Goal: Task Accomplishment & Management: Manage account settings

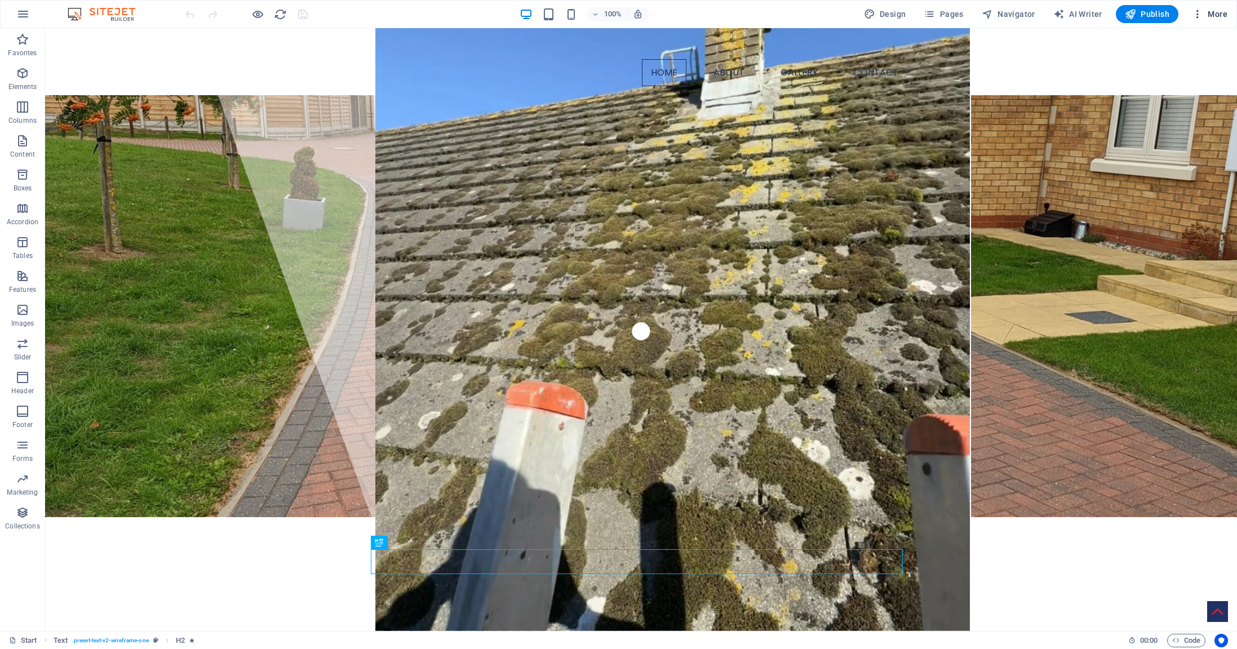
click at [1222, 19] on span "More" at bounding box center [1210, 13] width 36 height 11
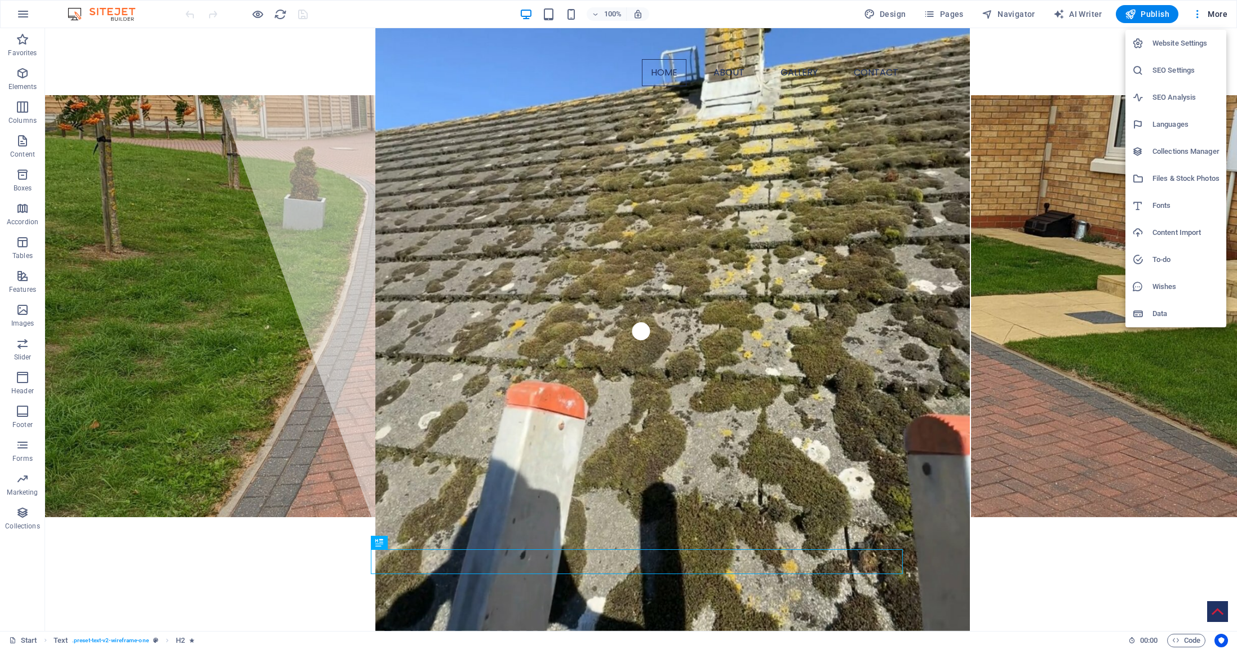
click at [1161, 48] on h6 "Website Settings" at bounding box center [1186, 44] width 67 height 14
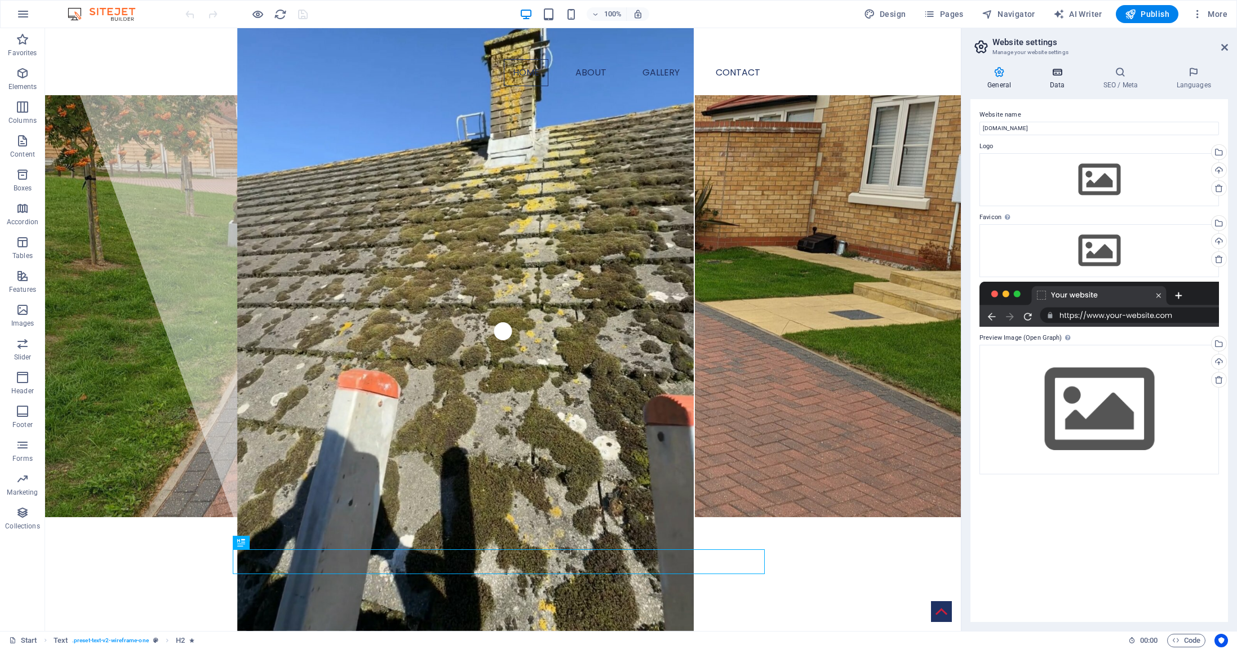
click at [1048, 70] on icon at bounding box center [1057, 72] width 49 height 11
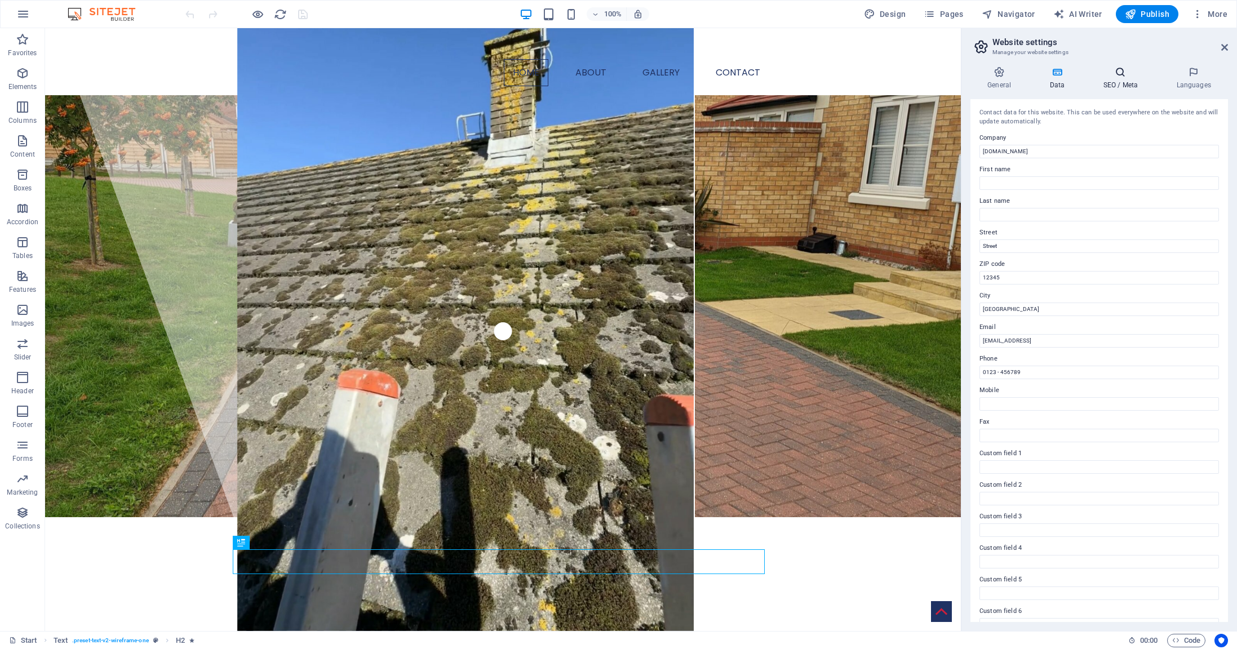
click at [1117, 73] on icon at bounding box center [1120, 72] width 69 height 11
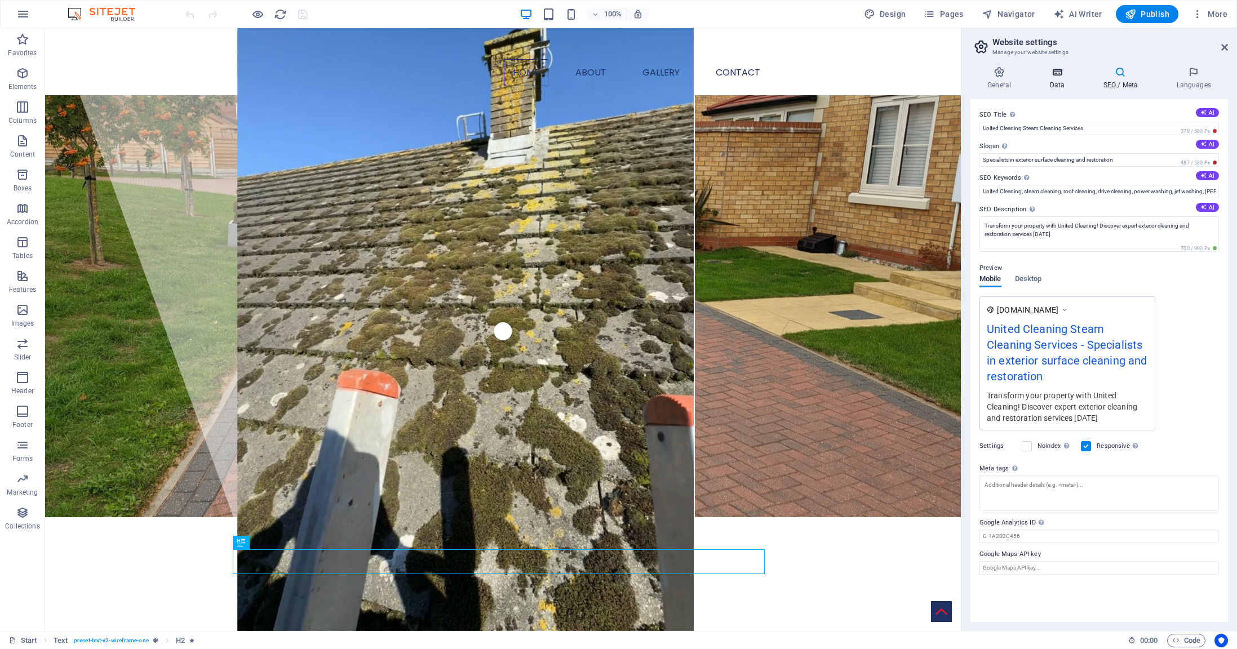
click at [1055, 76] on icon at bounding box center [1057, 72] width 49 height 11
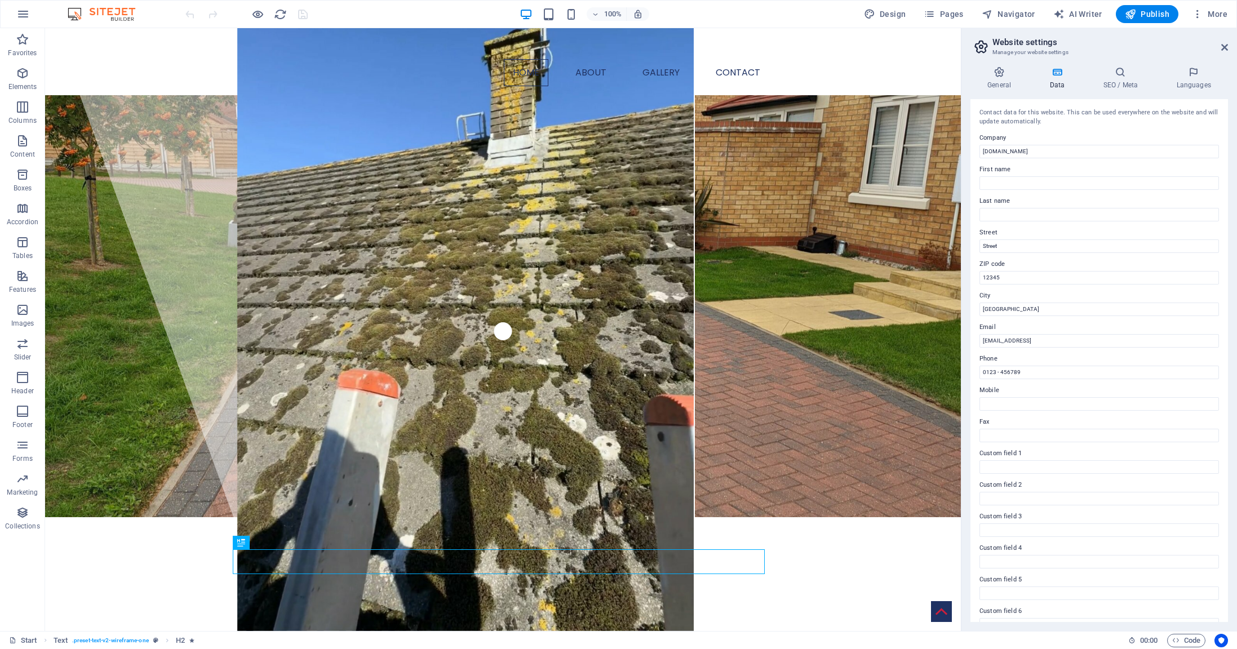
scroll to position [18, 0]
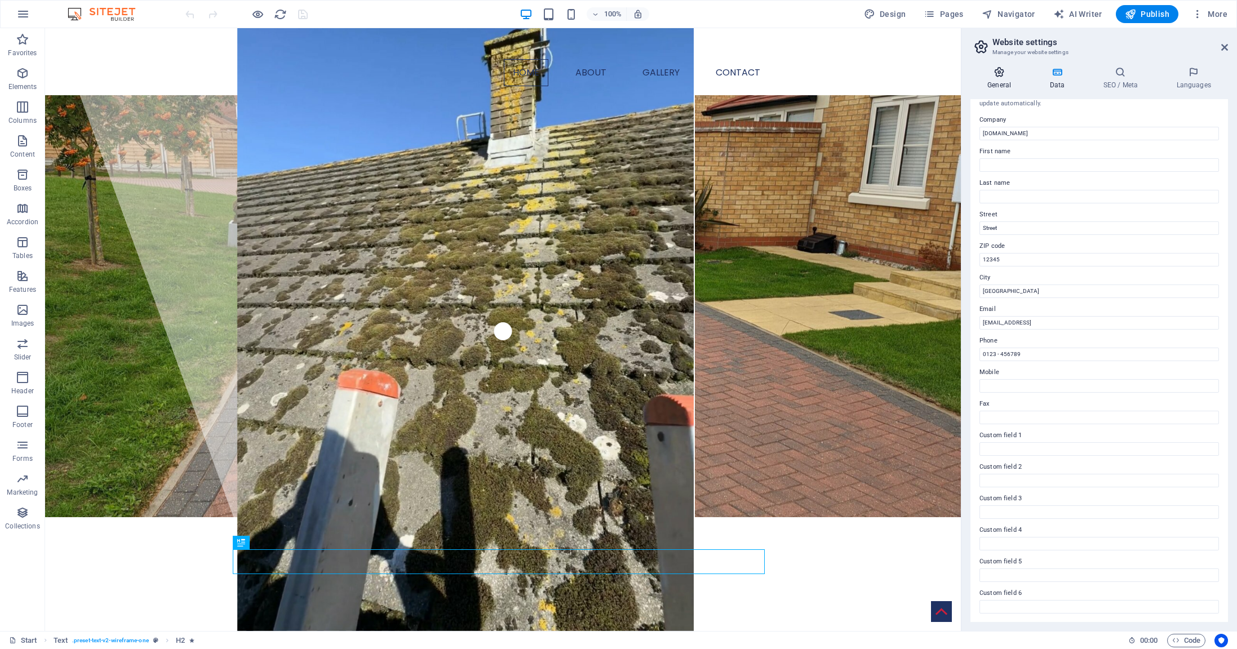
click at [999, 82] on h4 "General" at bounding box center [1002, 79] width 62 height 24
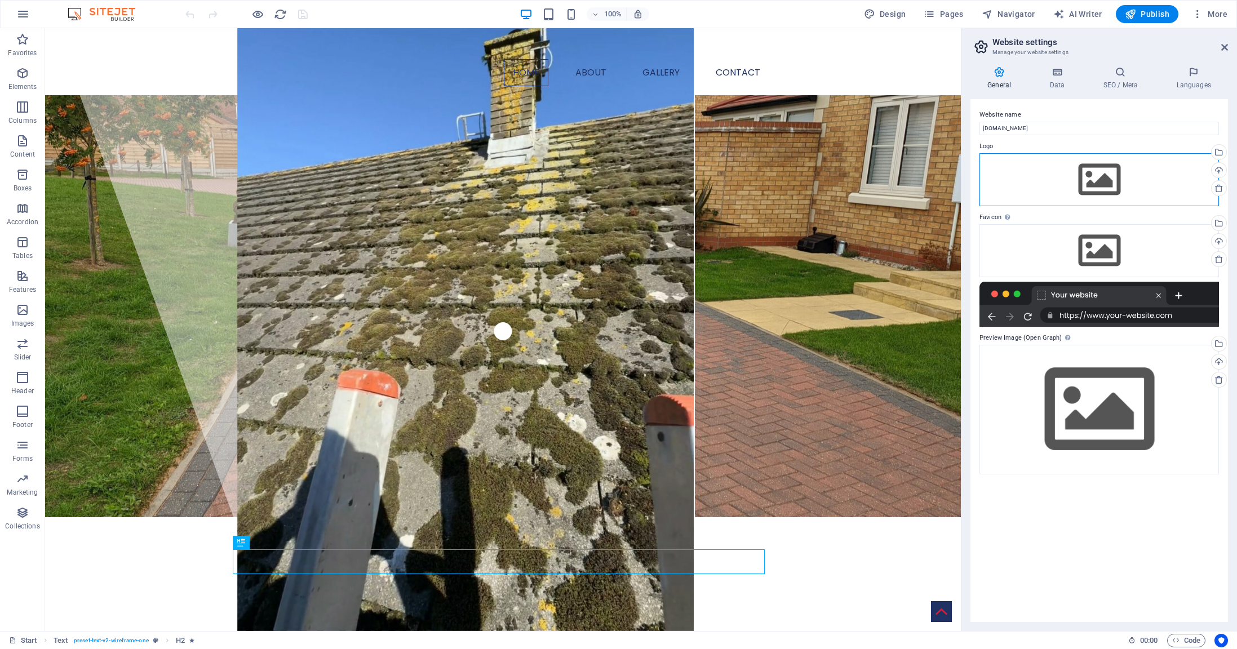
click at [1096, 187] on div "Drag files here, click to choose files or select files from Files or our free s…" at bounding box center [1100, 179] width 240 height 53
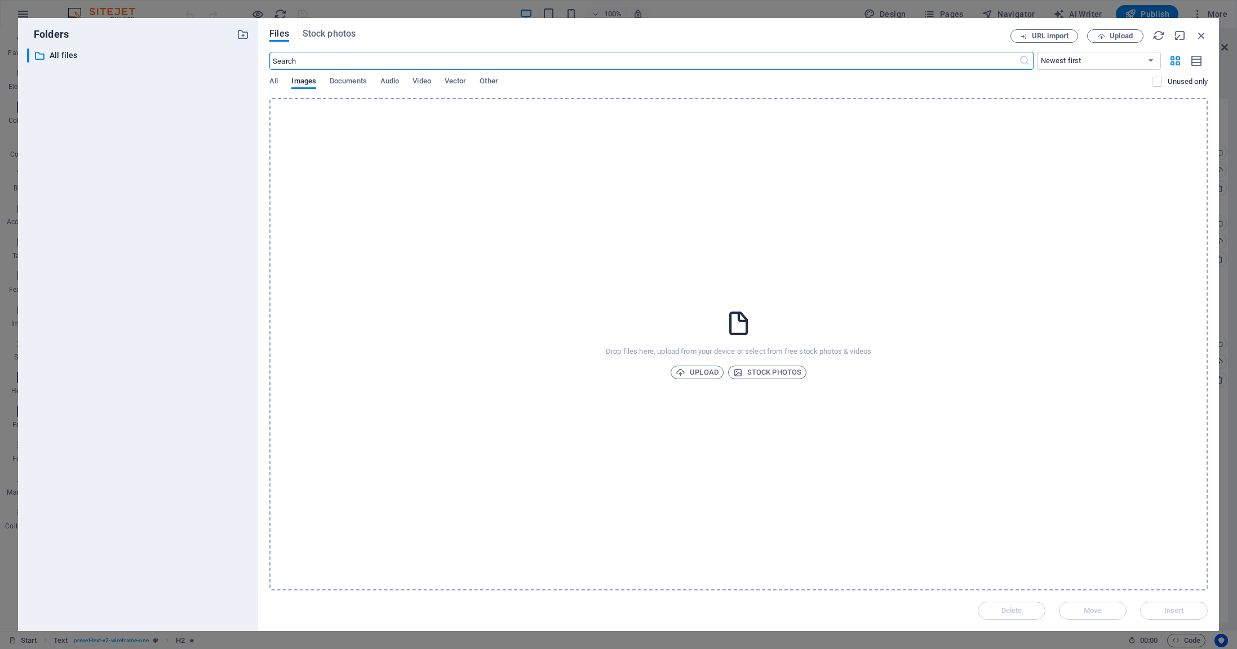
click at [709, 380] on div "Drop files here, upload from your device or select from free stock photos & vid…" at bounding box center [738, 344] width 939 height 493
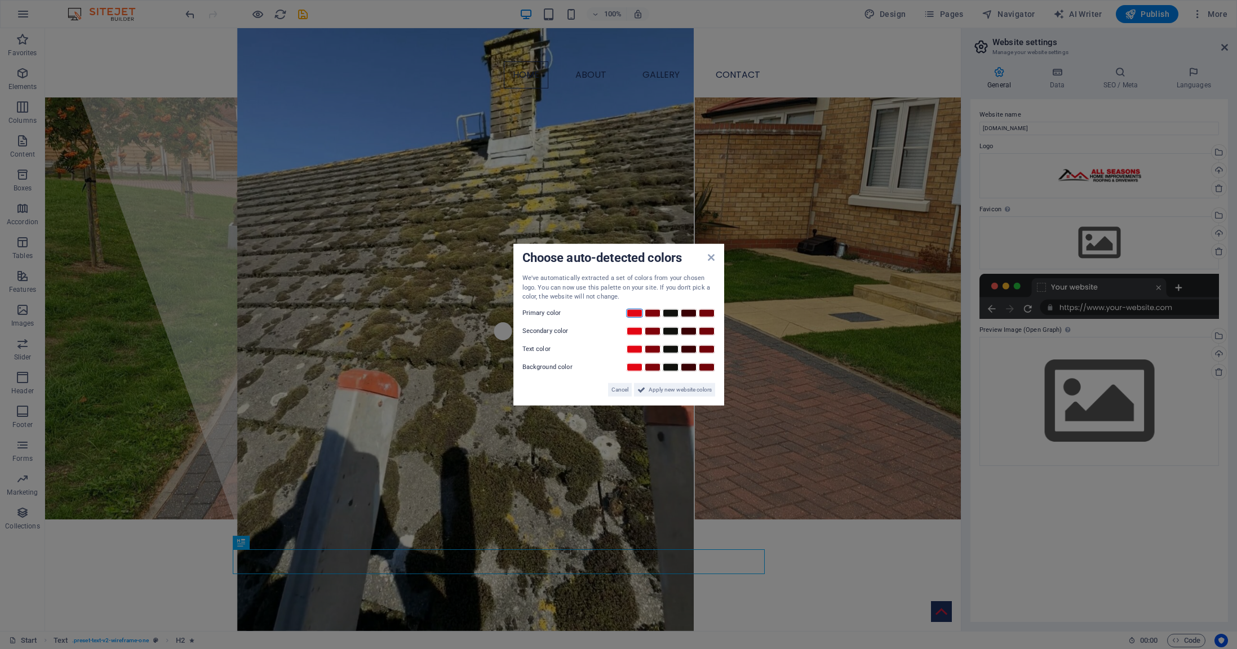
click at [627, 312] on link at bounding box center [634, 312] width 17 height 9
click at [666, 332] on link at bounding box center [670, 330] width 17 height 9
click at [665, 385] on span "Apply new website colors" at bounding box center [680, 390] width 63 height 14
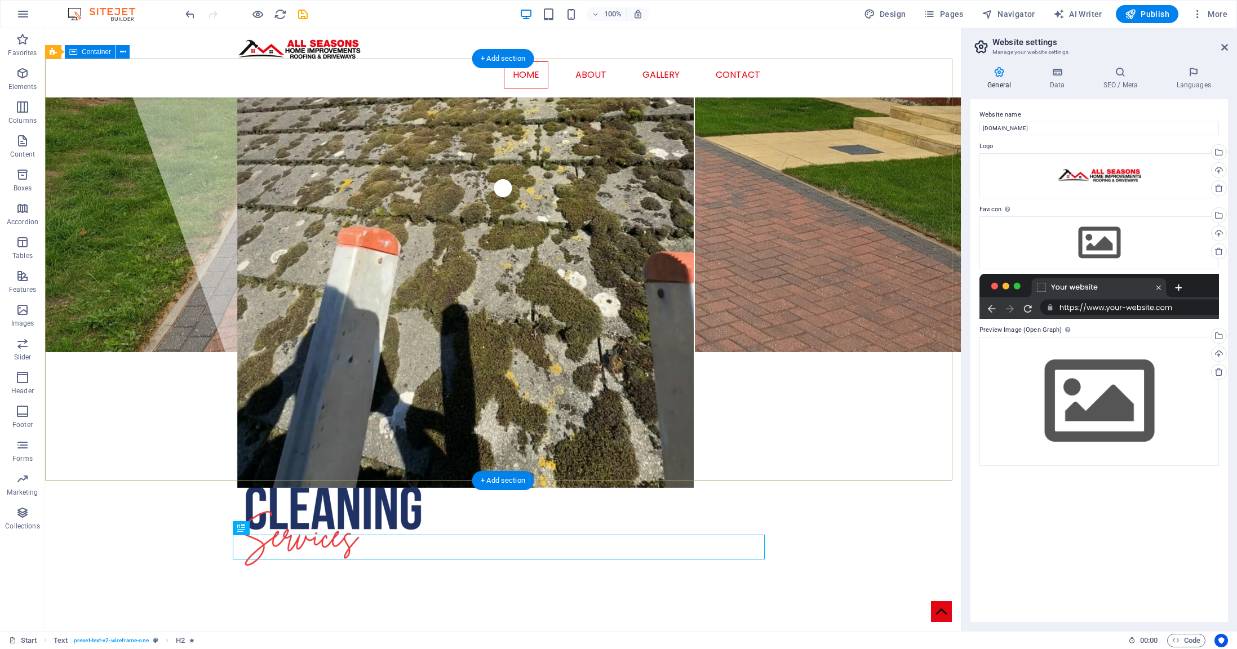
scroll to position [259, 0]
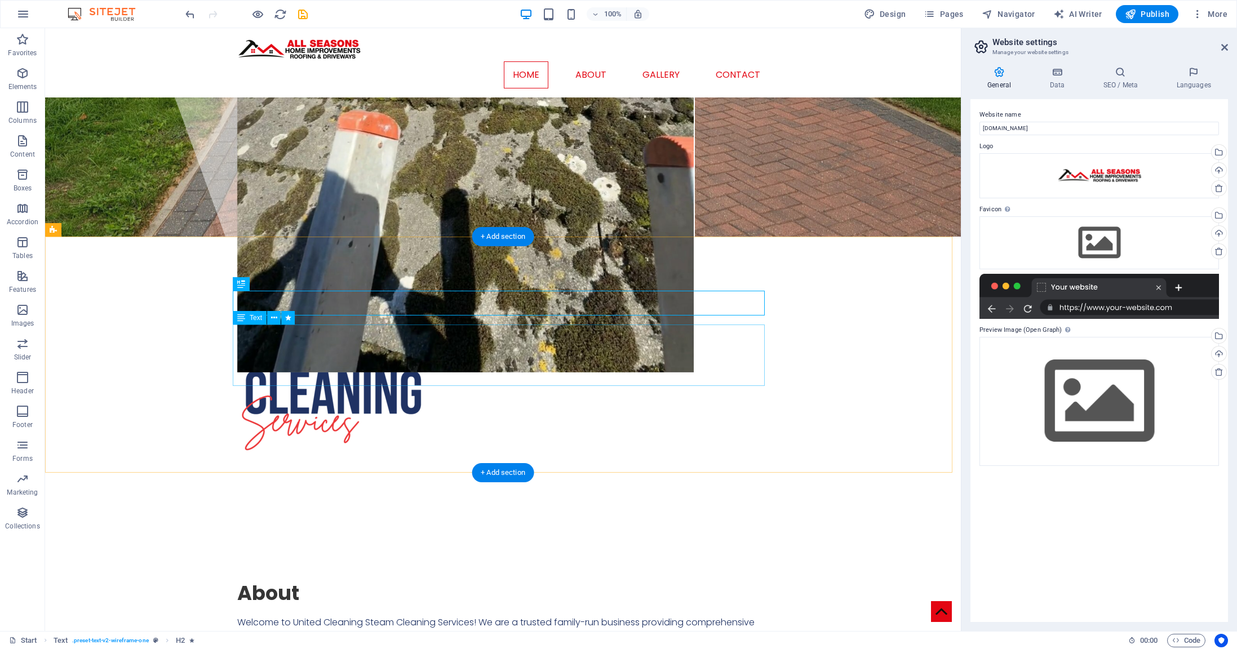
click at [341, 615] on div "Welcome to United Cleaning Steam Cleaning Services! We are a trusted family-run…" at bounding box center [503, 645] width 532 height 61
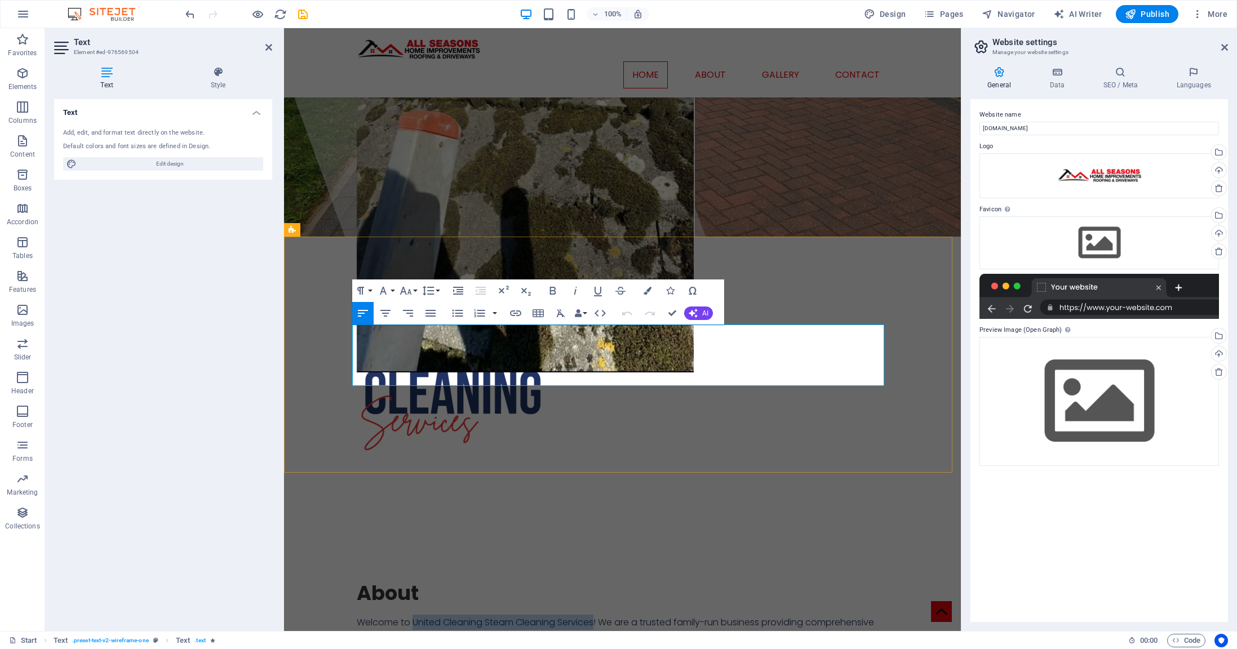
drag, startPoint x: 410, startPoint y: 332, endPoint x: 593, endPoint y: 327, distance: 182.7
click at [593, 615] on p "Welcome to United Cleaning Steam Cleaning Services! We are a trusted family-run…" at bounding box center [623, 645] width 532 height 61
click at [634, 527] on div "About Welcome to All Seasons Home Improvements ! We are a trusted family-run bu…" at bounding box center [622, 645] width 677 height 236
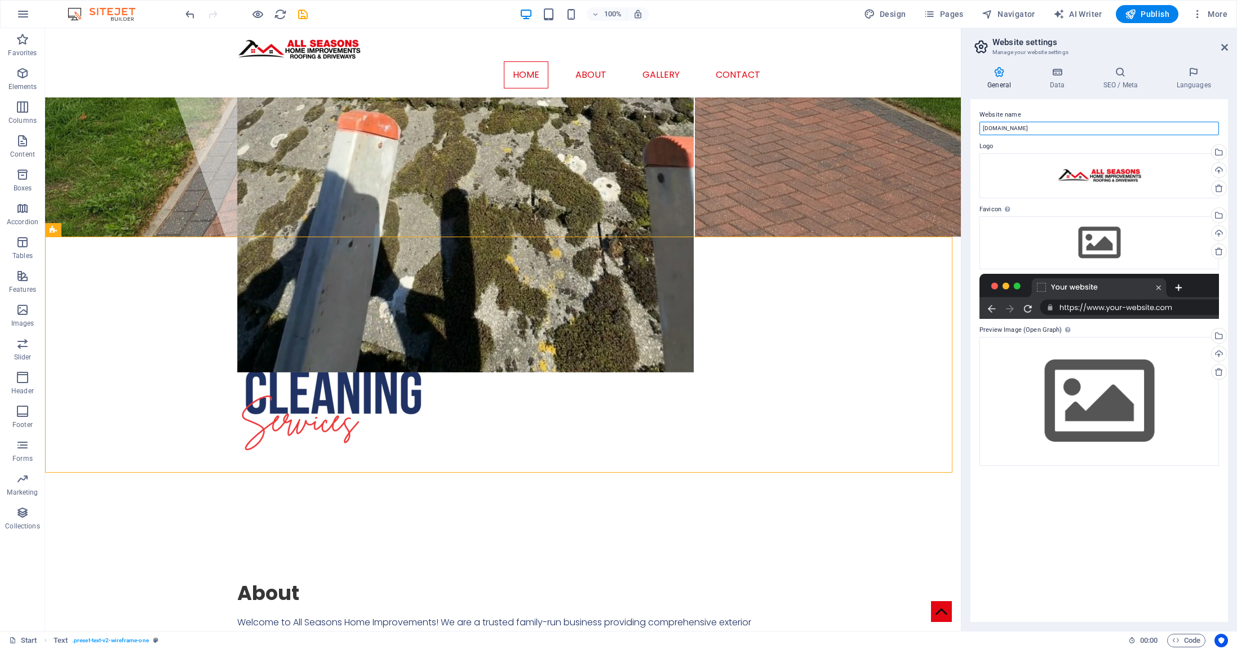
click at [1020, 127] on input "[DOMAIN_NAME]" at bounding box center [1100, 129] width 240 height 14
type input "All Seasons Home Improvements"
click at [1065, 68] on icon at bounding box center [1057, 72] width 49 height 11
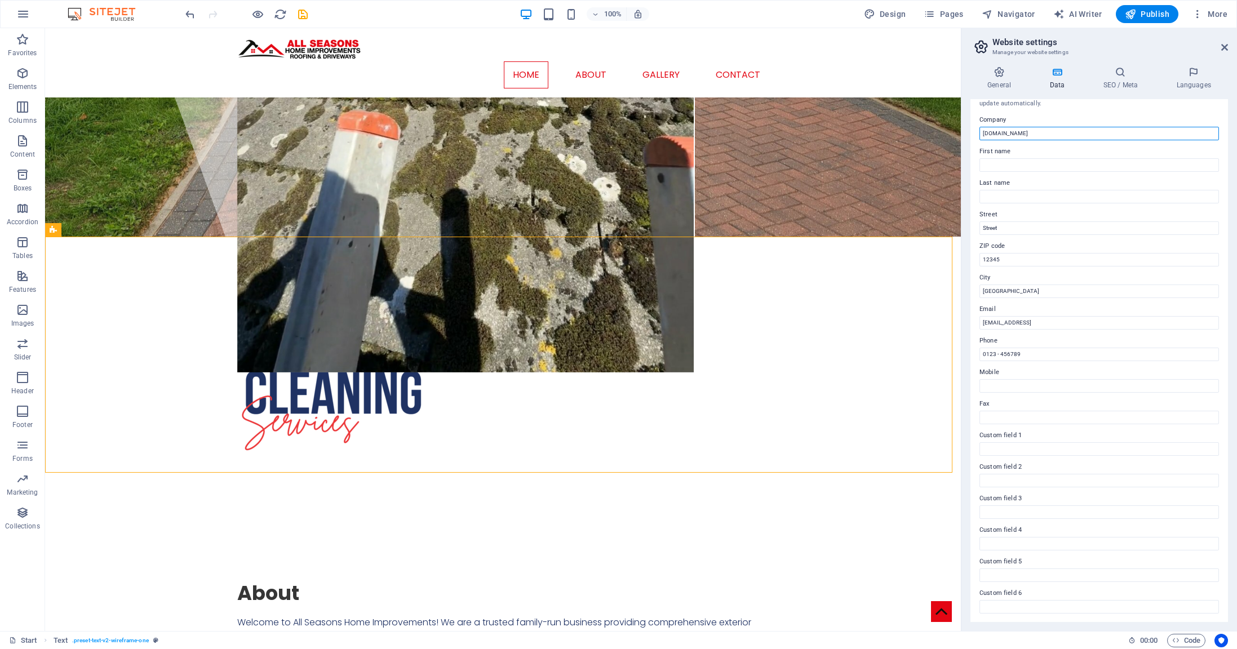
click at [1013, 134] on input "[DOMAIN_NAME]" at bounding box center [1100, 134] width 240 height 14
type input "S"
type input "All Seasons Home Improvements"
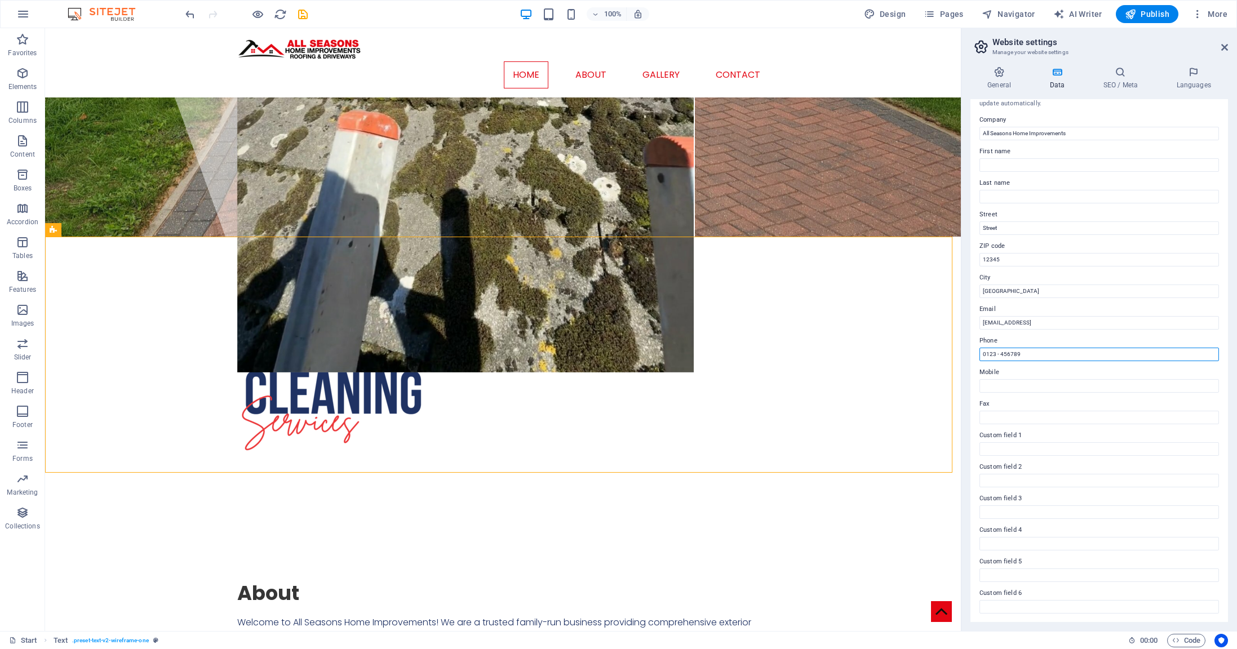
click at [1025, 353] on input "0123 - 456789" at bounding box center [1100, 355] width 240 height 14
click at [999, 291] on input "[GEOGRAPHIC_DATA]" at bounding box center [1100, 292] width 240 height 14
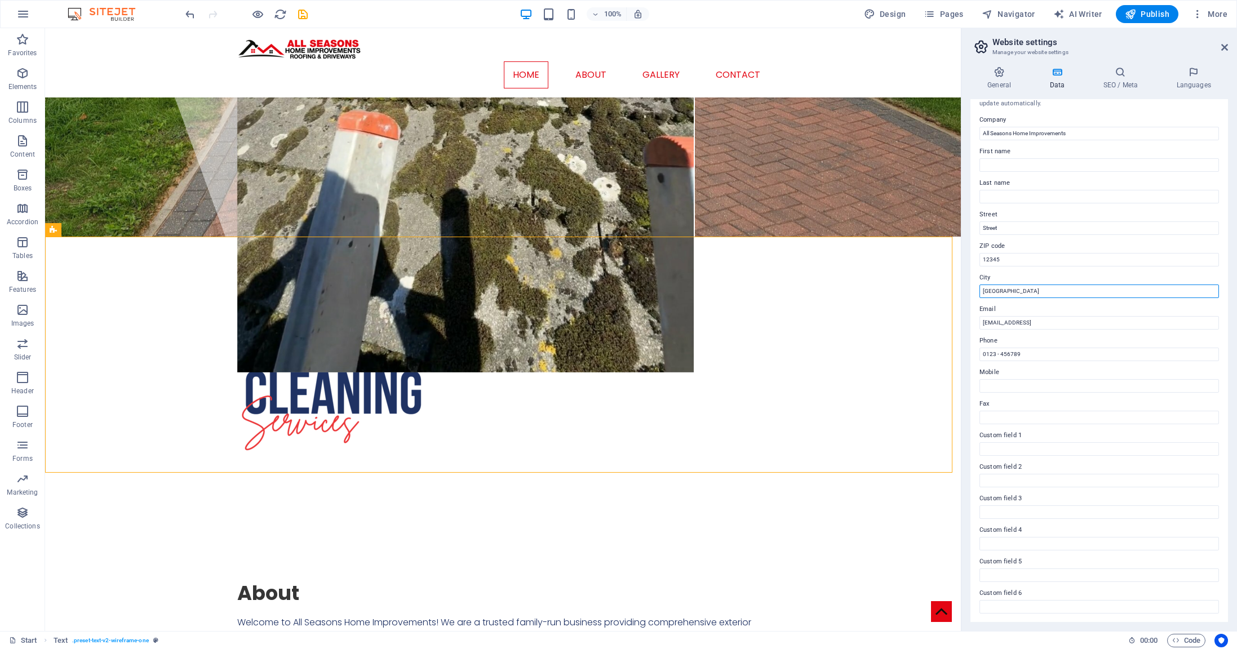
click at [999, 291] on input "[GEOGRAPHIC_DATA]" at bounding box center [1100, 292] width 240 height 14
type input "Liskaerd"
click at [1005, 266] on input "12345" at bounding box center [1100, 260] width 240 height 14
click at [1006, 232] on input "Street" at bounding box center [1100, 229] width 240 height 14
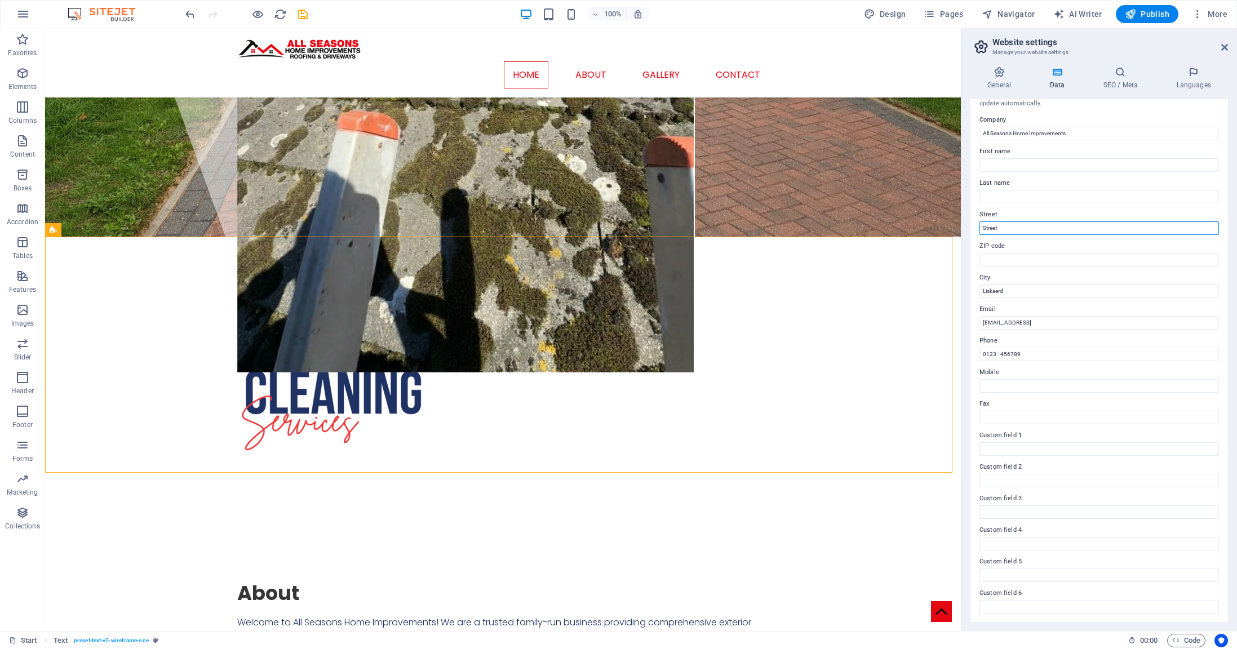
click at [1006, 232] on input "Street" at bounding box center [1100, 229] width 240 height 14
click at [1042, 322] on input "[EMAIL_ADDRESS]" at bounding box center [1100, 323] width 240 height 14
type input "allseasonshomeimprovementd"
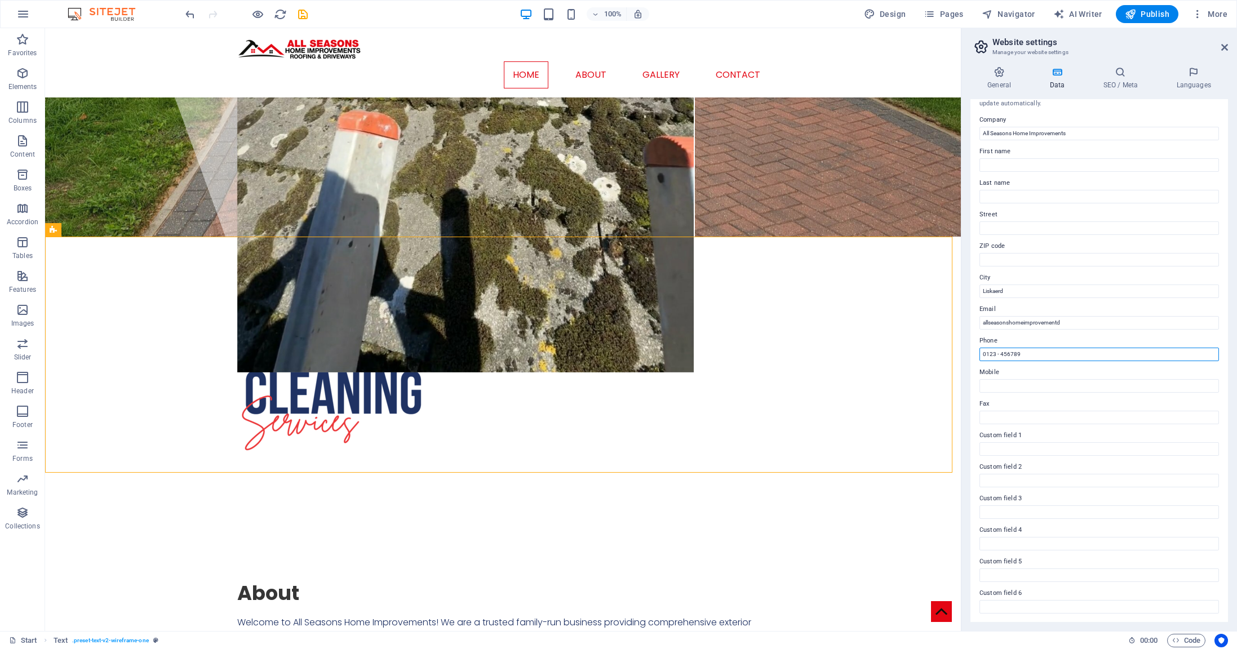
click at [1028, 357] on input "0123 - 456789" at bounding box center [1100, 355] width 240 height 14
paste input "7376467893"
type input "07376467893"
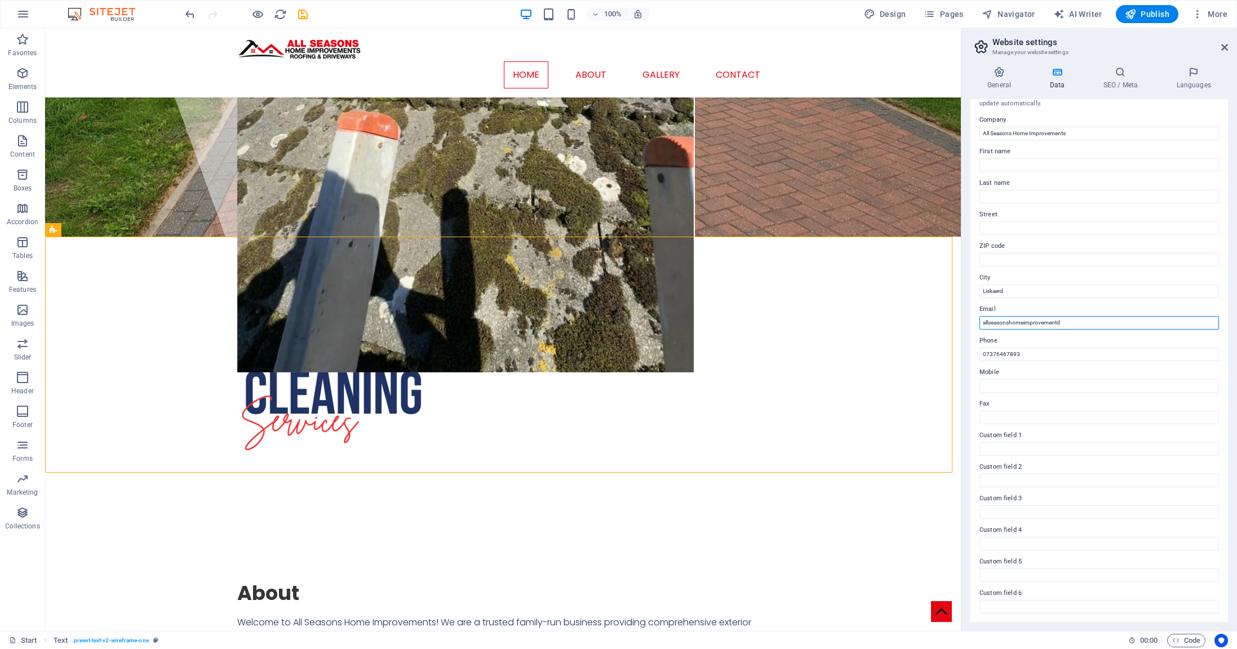
click at [1076, 317] on input "allseasonshomeimprovementd" at bounding box center [1100, 323] width 240 height 14
type input "[EMAIL_ADDRESS][DOMAIN_NAME]"
drag, startPoint x: 1123, startPoint y: 322, endPoint x: 984, endPoint y: 318, distance: 139.8
click at [984, 318] on input "[EMAIL_ADDRESS][DOMAIN_NAME]" at bounding box center [1100, 323] width 240 height 14
click at [1123, 67] on icon at bounding box center [1120, 72] width 69 height 11
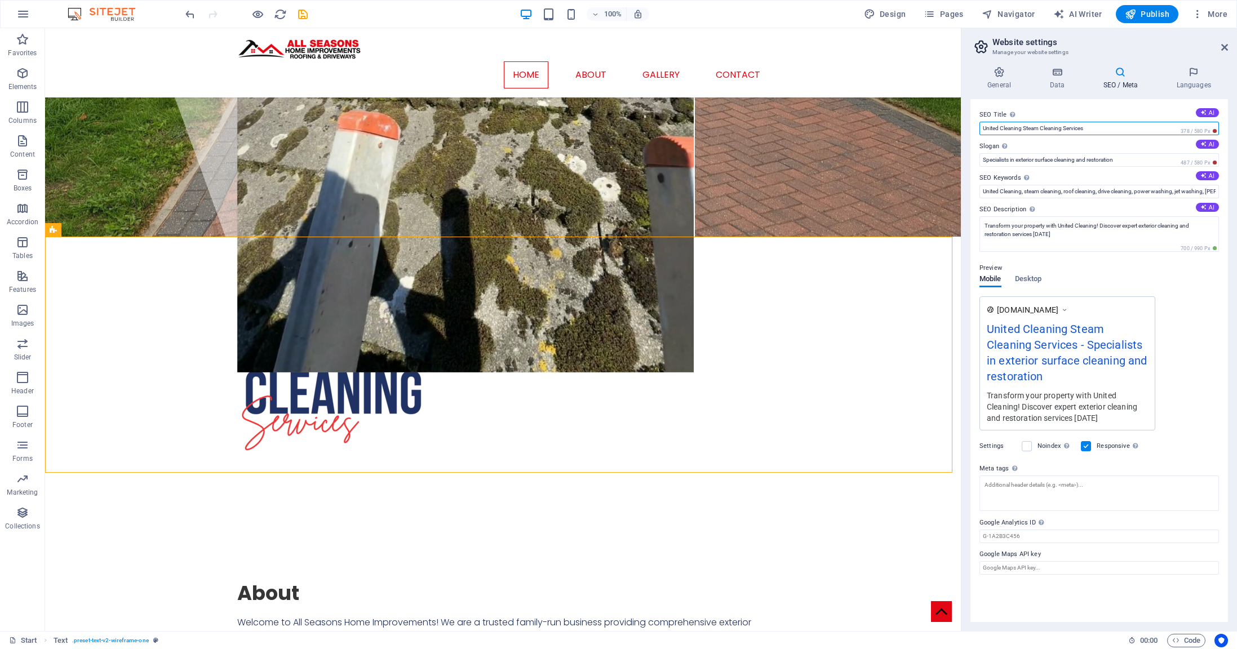
click at [1029, 129] on input "United Cleaning Steam Cleaning Services" at bounding box center [1100, 129] width 240 height 14
type input "All Seasons Home Improvements Roofing & Driveways"
drag, startPoint x: 1021, startPoint y: 192, endPoint x: 976, endPoint y: 187, distance: 45.9
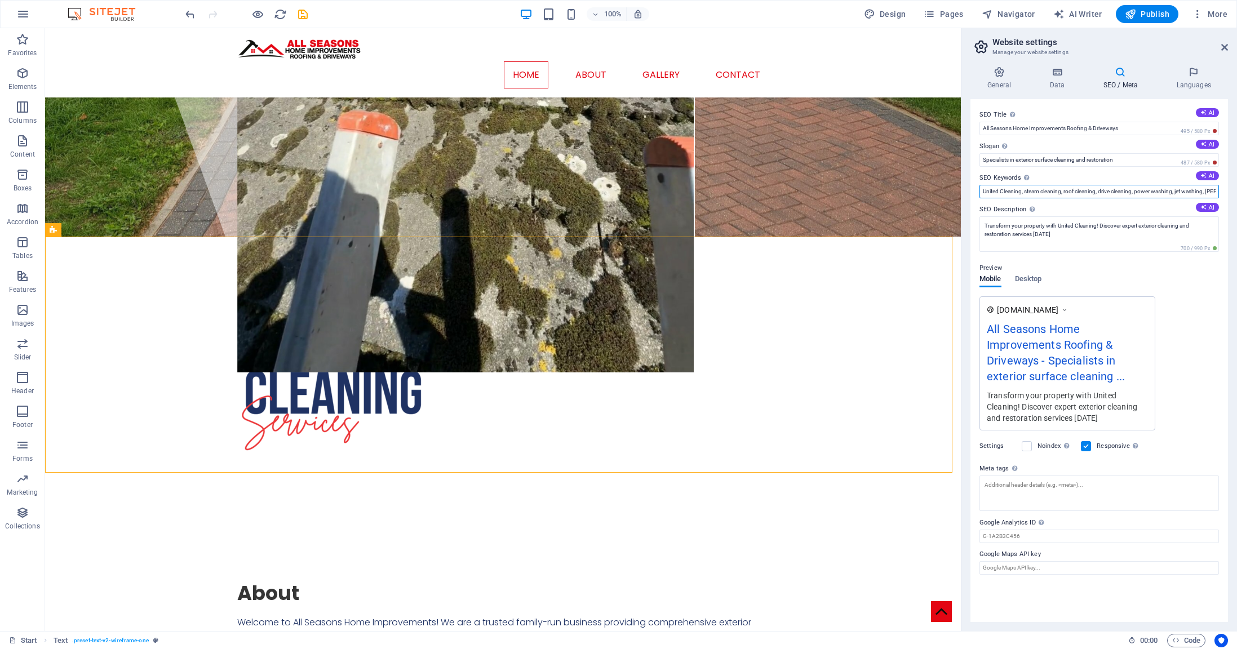
click at [976, 187] on div "SEO Title The title of your website - make it something that stands out in sear…" at bounding box center [1100, 360] width 258 height 523
type input "All Seasons, steam cleaning, roof cleaning, drive cleaning, power washing, jet …"
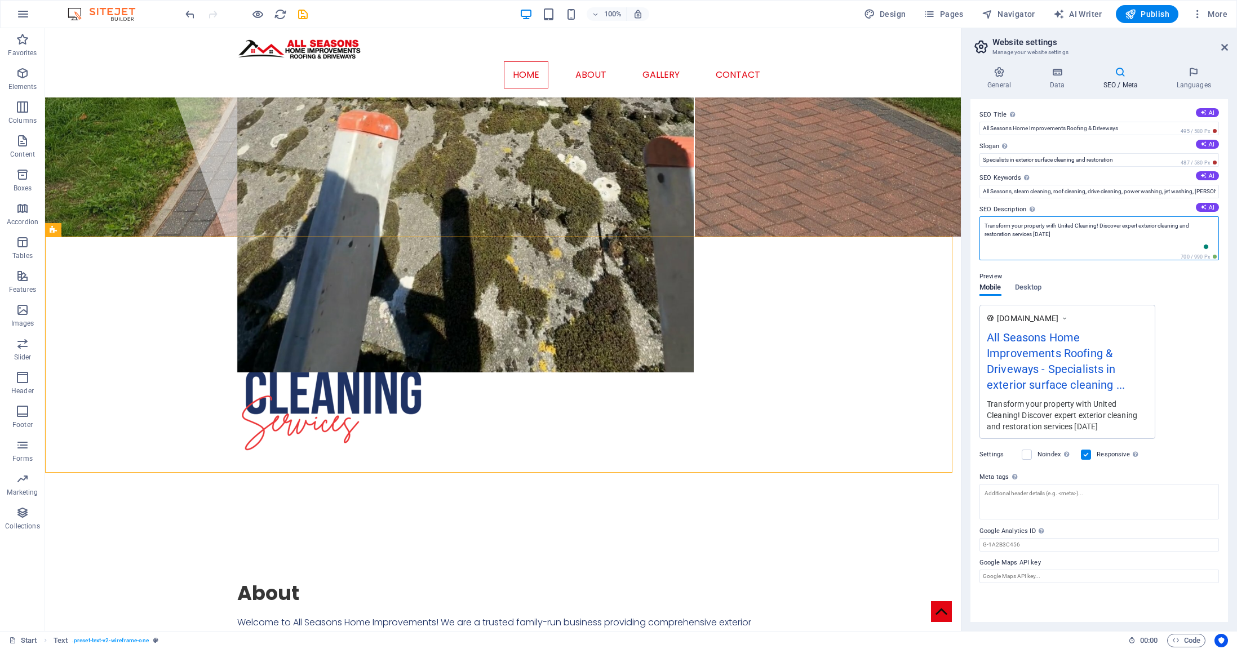
drag, startPoint x: 1059, startPoint y: 224, endPoint x: 1098, endPoint y: 223, distance: 39.5
click at [1098, 223] on textarea "Transform your property with United Cleaning! Discover expert exterior cleaning…" at bounding box center [1100, 238] width 240 height 44
type textarea "Transform your property with All ! Discover expert exterior cleaning and restor…"
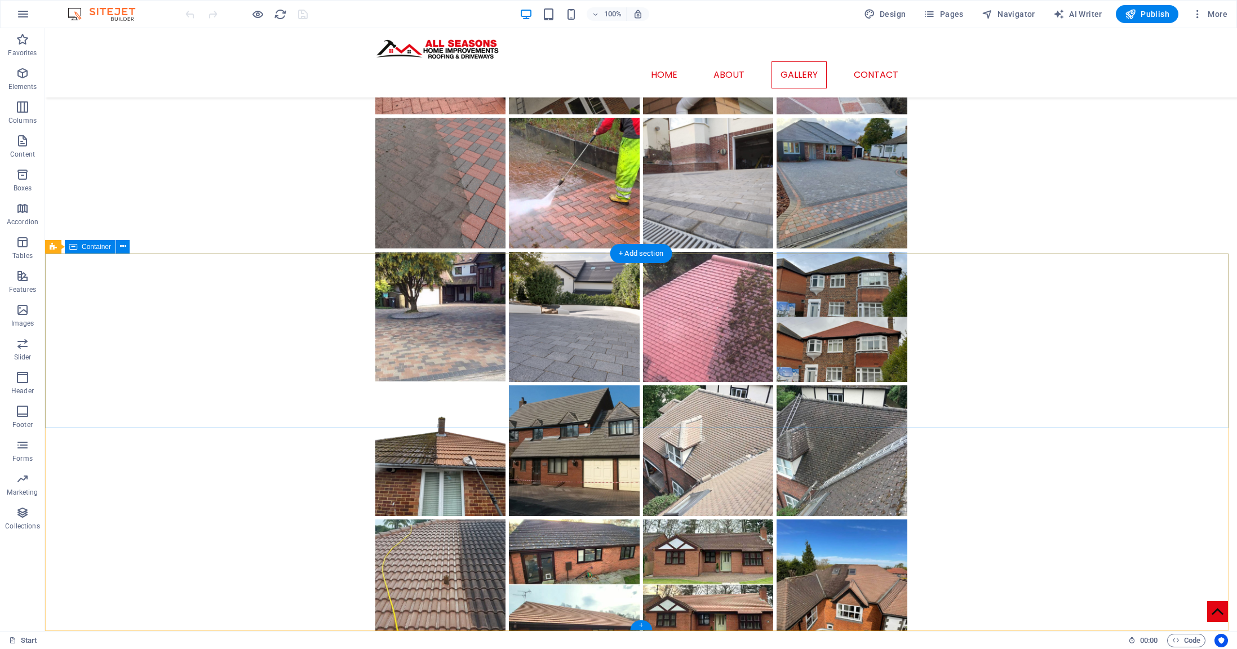
scroll to position [3838, 0]
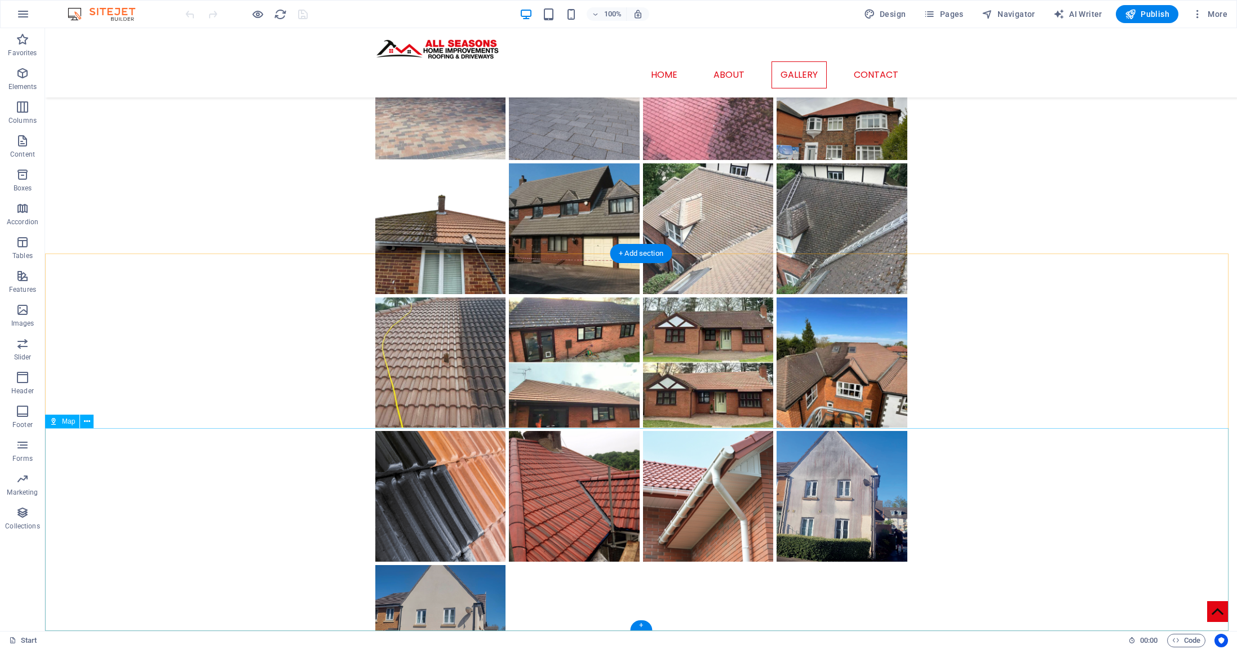
select select "1"
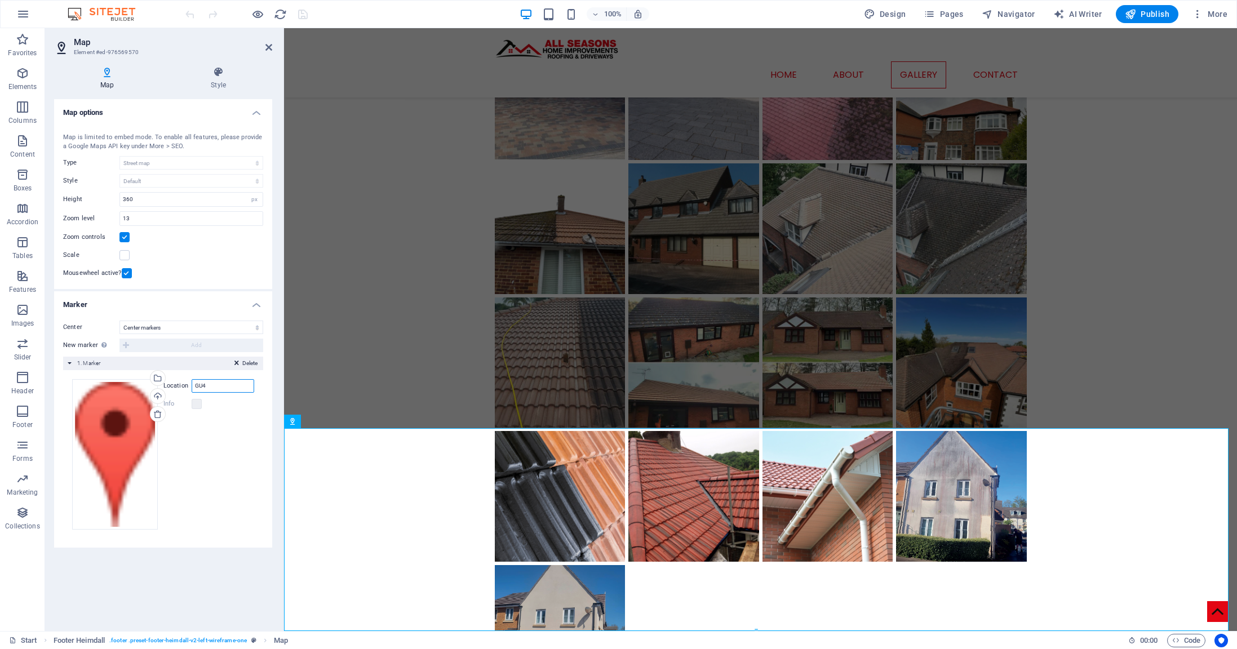
click at [228, 385] on input "GU4" at bounding box center [223, 386] width 63 height 14
type input "liskaerd"
click at [1151, 18] on span "Publish" at bounding box center [1147, 13] width 45 height 11
